Goal: Information Seeking & Learning: Learn about a topic

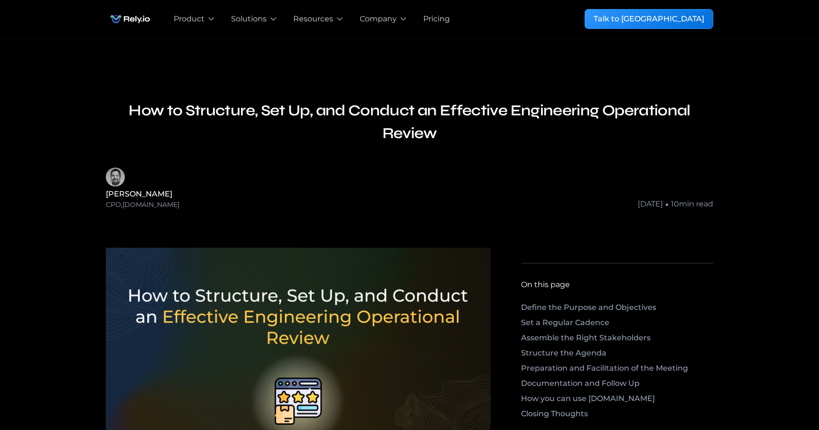
click at [128, 18] on img "home" at bounding box center [130, 18] width 49 height 19
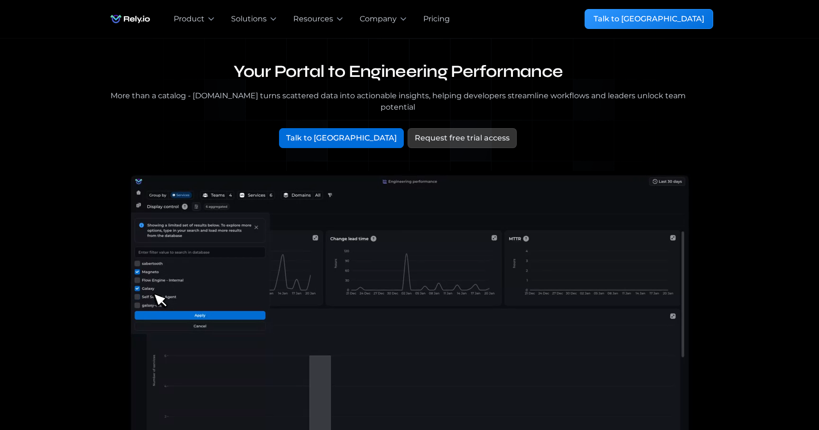
click at [96, 177] on div "Your Portal to Engineering Performance More than a catalog - [DOMAIN_NAME] turn…" at bounding box center [409, 309] width 789 height 542
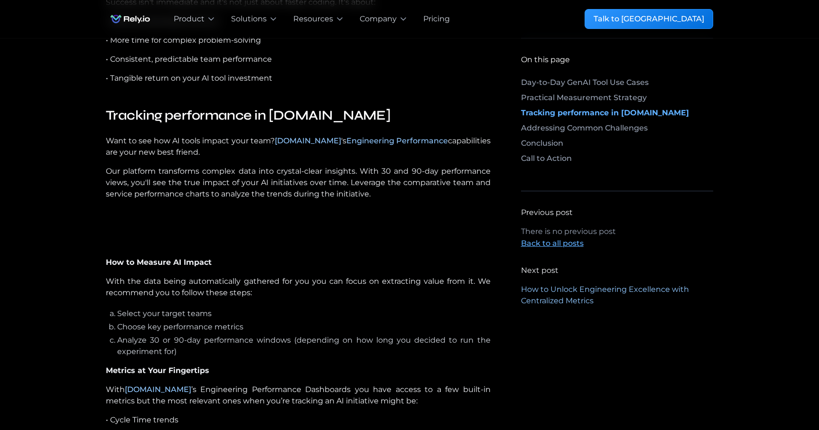
scroll to position [1302, 0]
